Goal: Find specific page/section: Find specific page/section

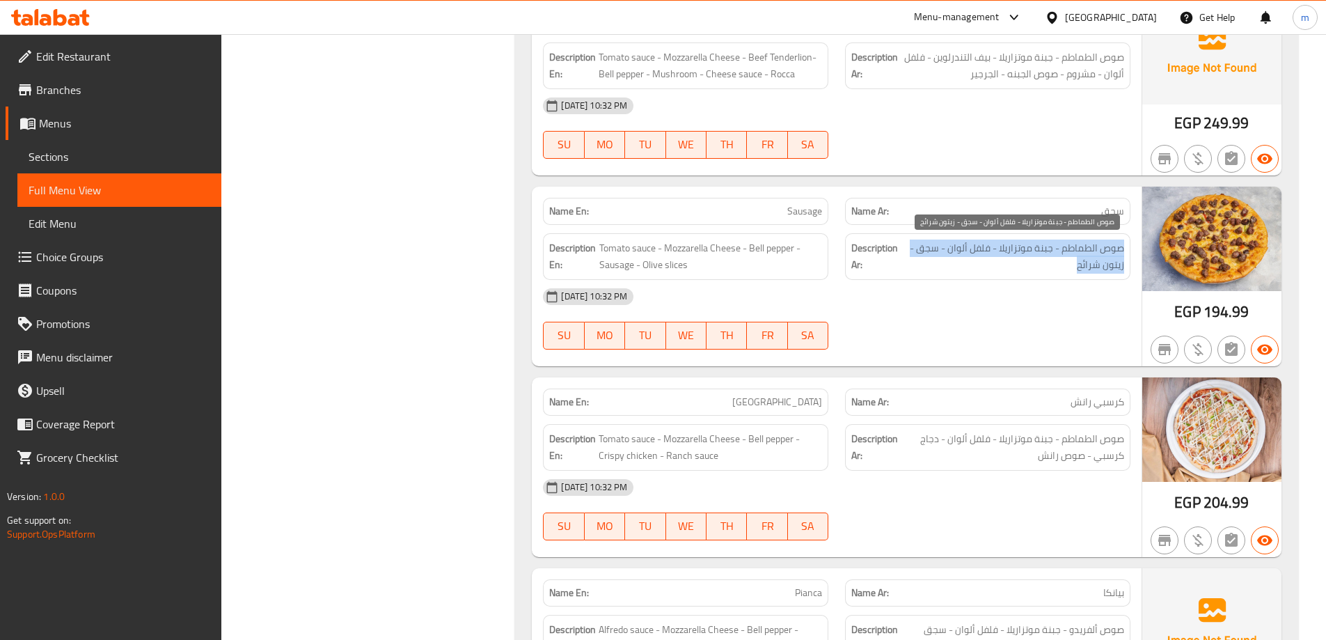
click at [984, 240] on span "صوص الطماطم - جبنة موتزاريلا - فلفل ألوان - سجق - زيتون شرائح" at bounding box center [1014, 256] width 220 height 34
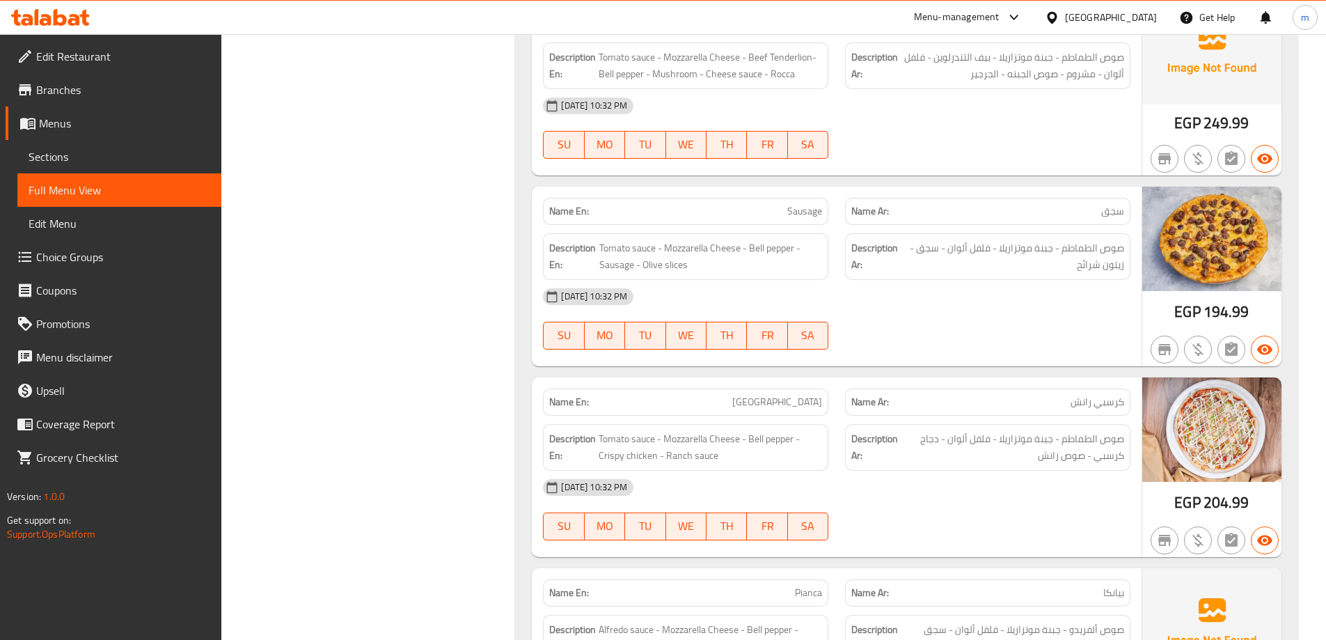
click at [957, 330] on div "[DATE] 10:32 PM SU MO TU WE TH FR SA" at bounding box center [837, 319] width 604 height 78
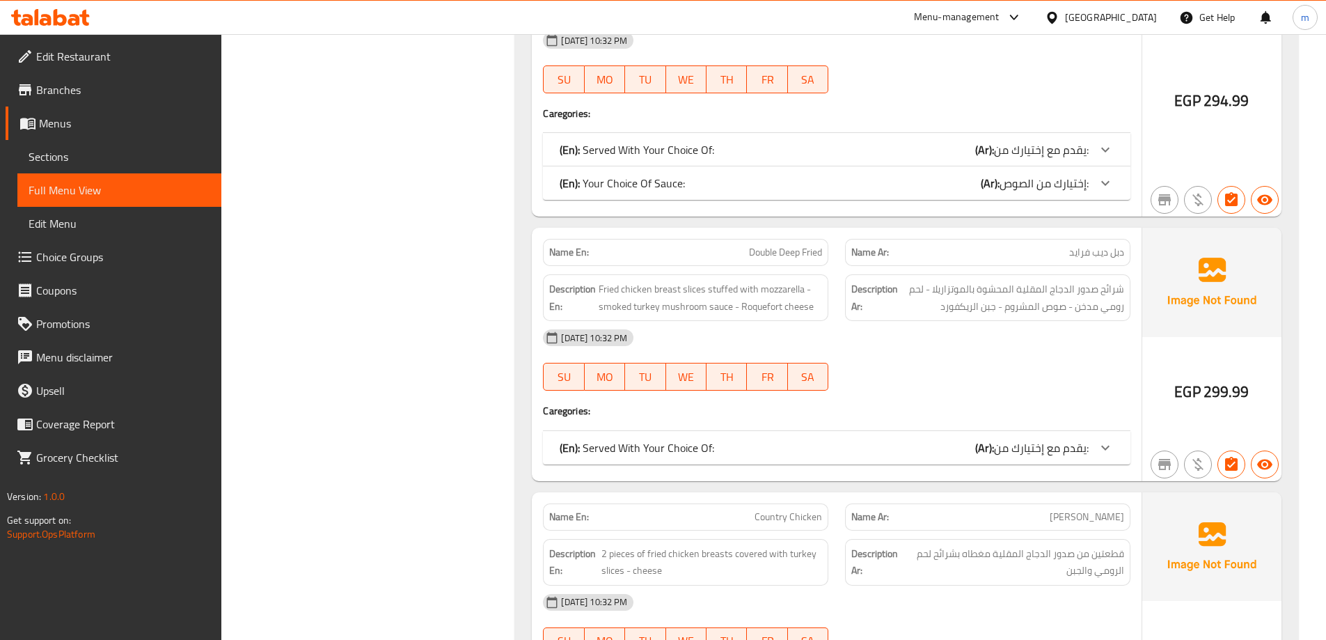
scroll to position [0, 0]
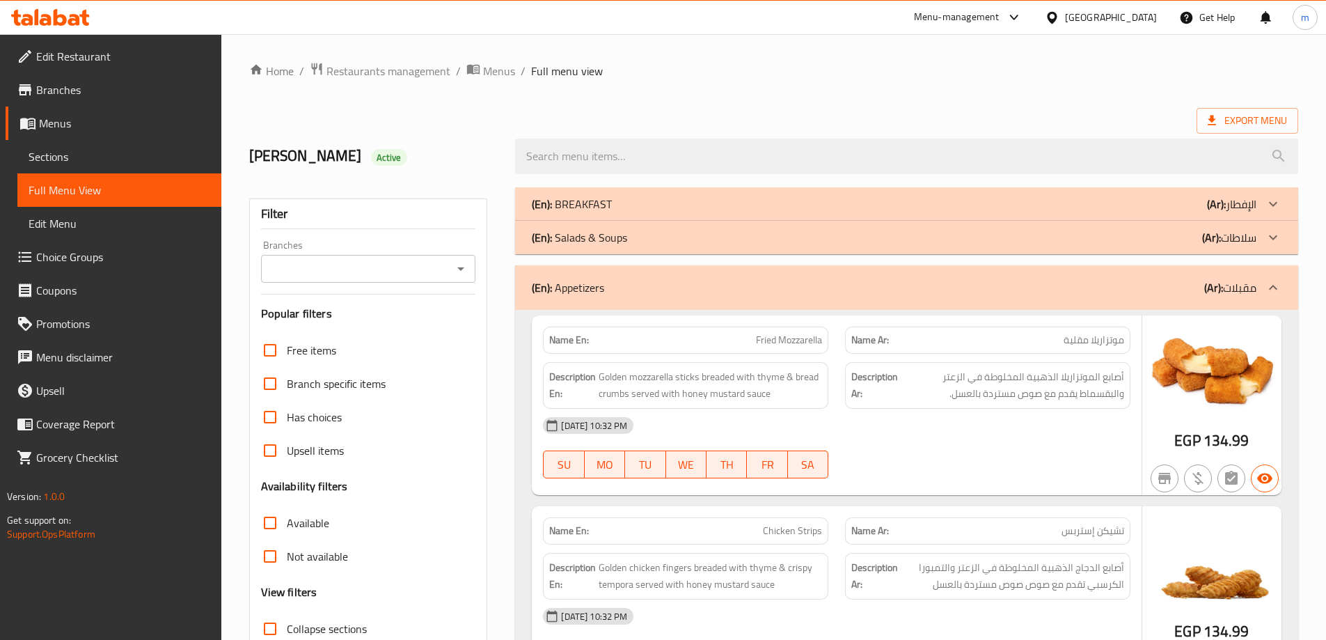
click at [1034, 8] on div "Menu-management" at bounding box center [968, 17] width 131 height 33
click at [1023, 13] on icon at bounding box center [1014, 17] width 17 height 17
click at [961, 116] on div "Restaurant-Management" at bounding box center [948, 120] width 109 height 15
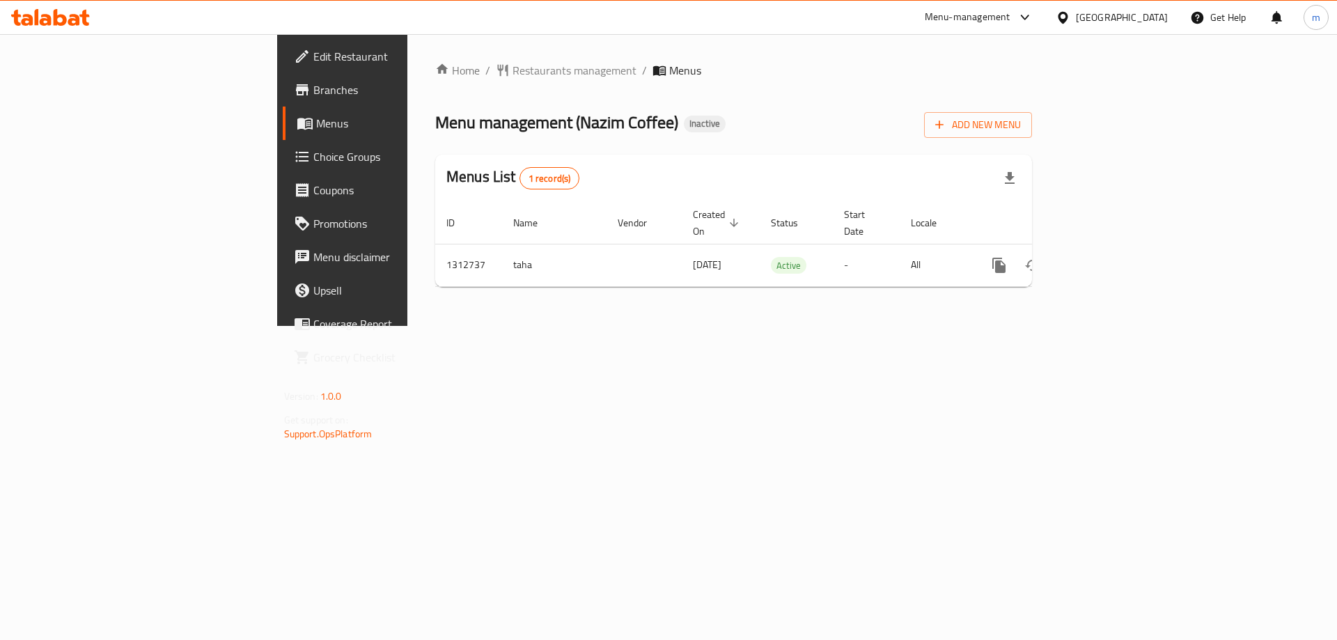
click at [313, 93] on span "Branches" at bounding box center [401, 89] width 176 height 17
